Goal: Find specific page/section: Find specific page/section

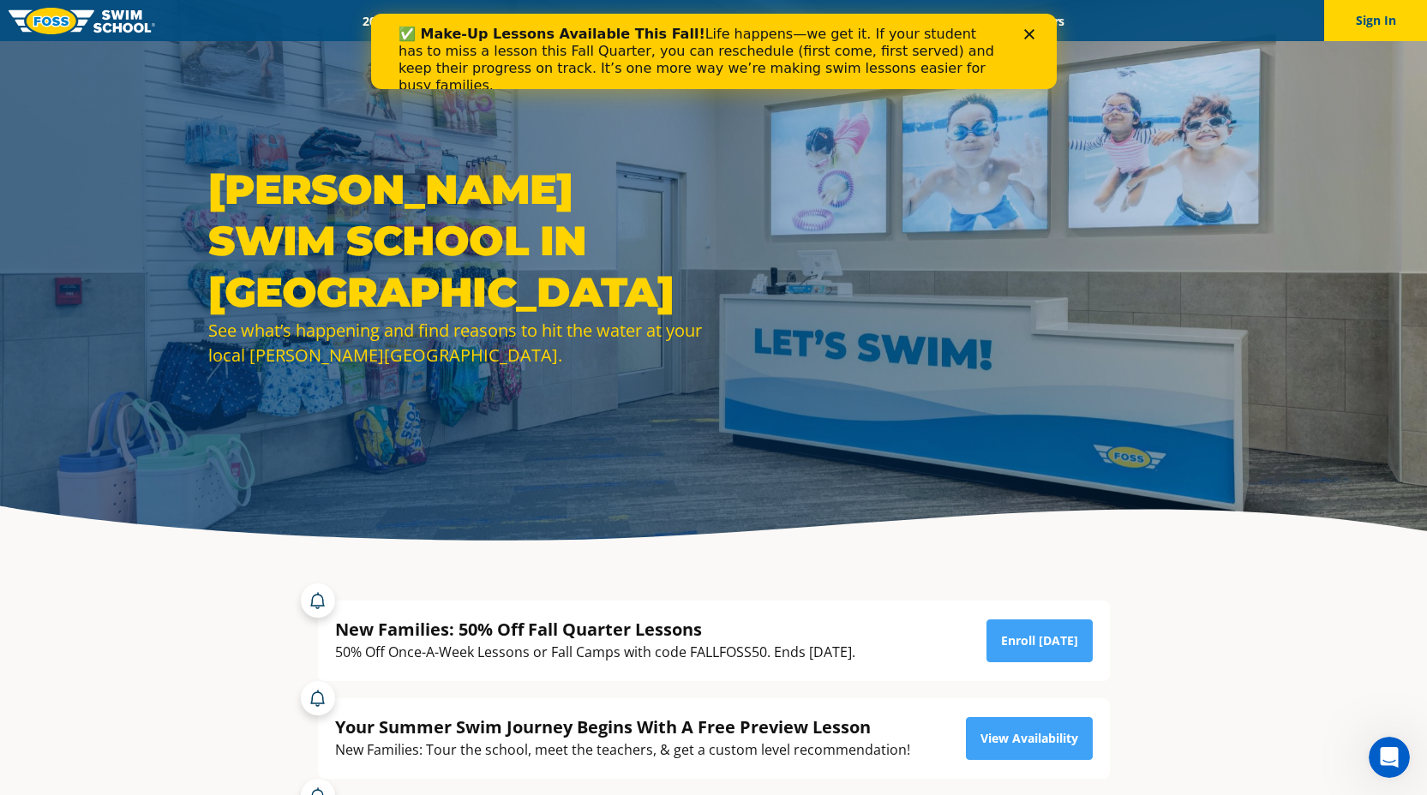
click at [1027, 37] on icon "Close" at bounding box center [1028, 34] width 10 height 10
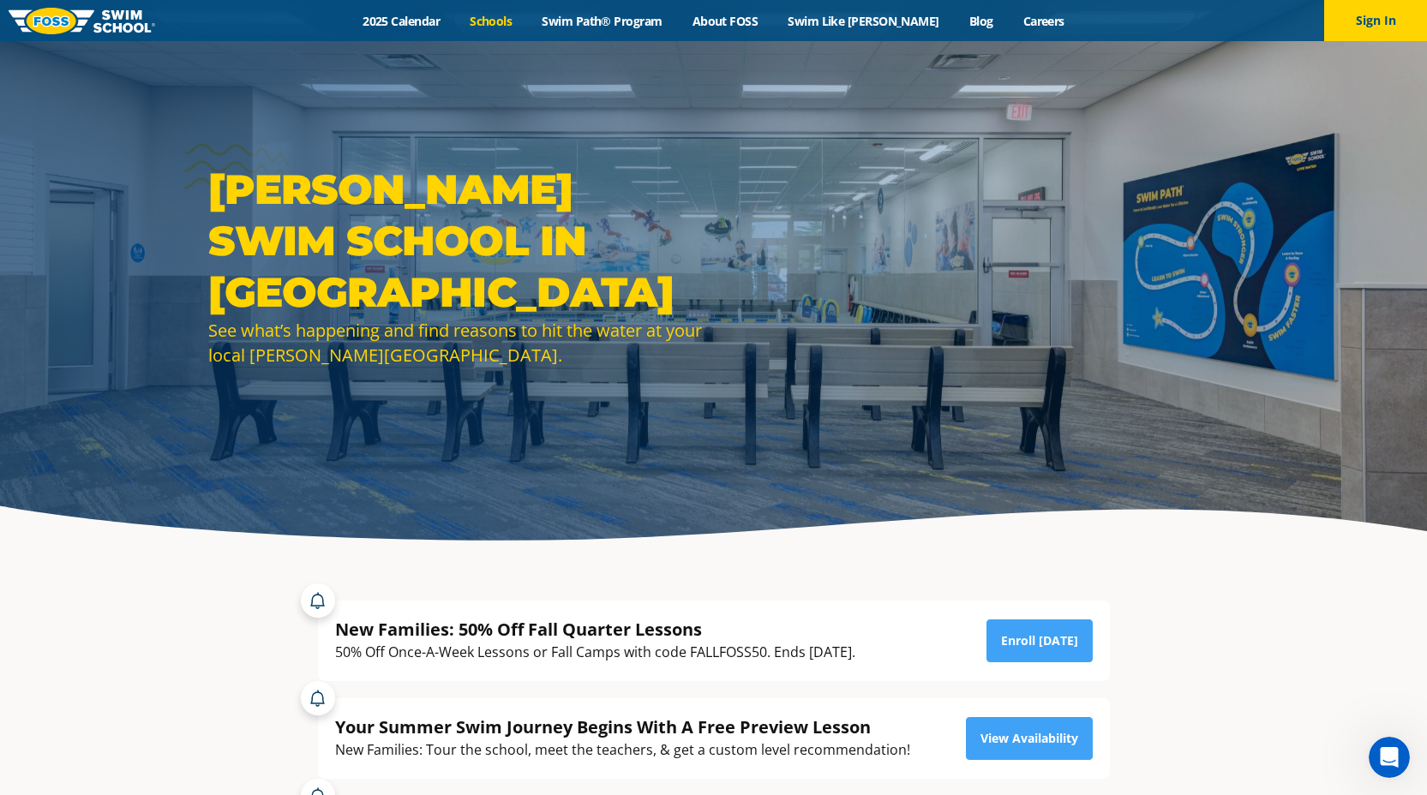
click at [525, 16] on link "Schools" at bounding box center [491, 21] width 72 height 16
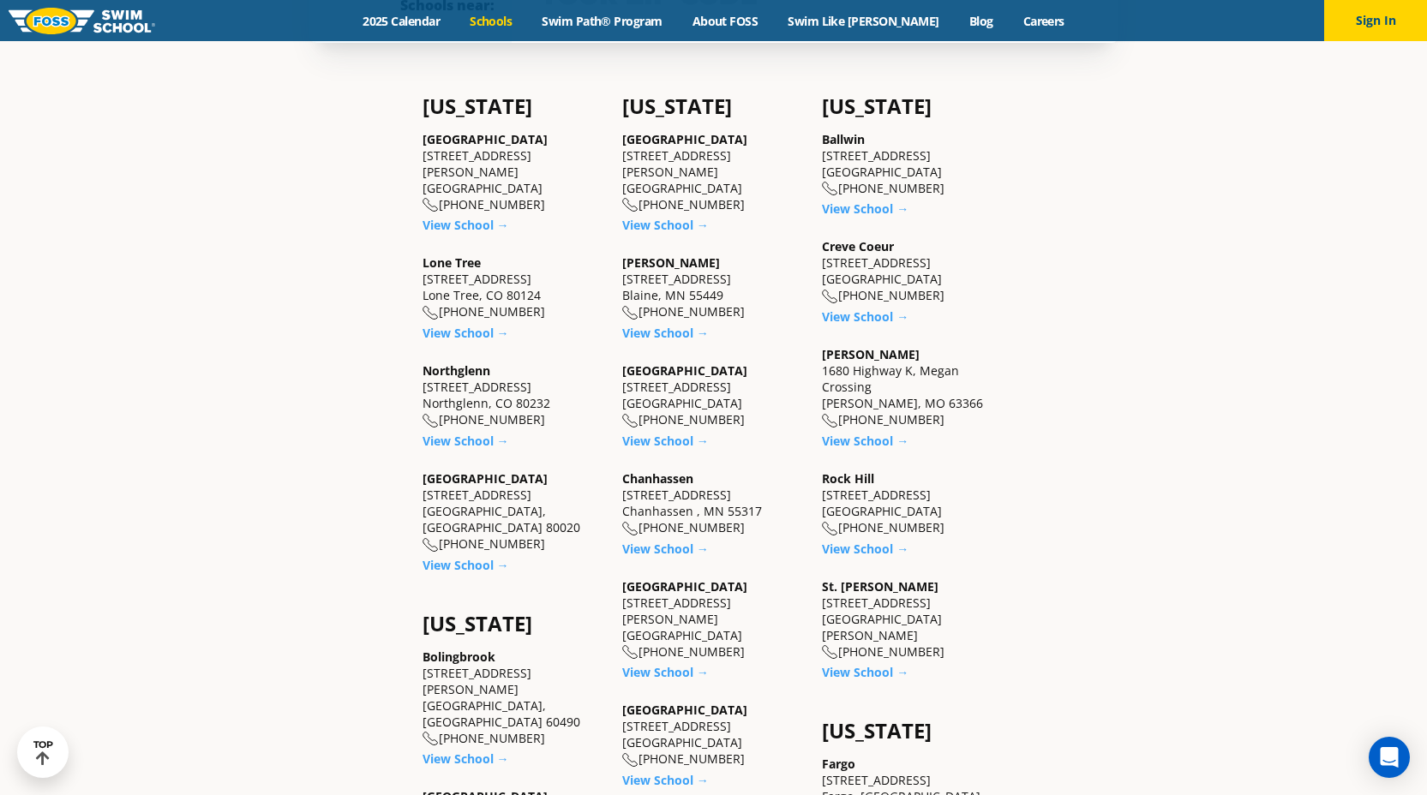
scroll to position [651, 0]
click at [875, 317] on link "View School →" at bounding box center [865, 317] width 87 height 16
